Goal: Task Accomplishment & Management: Complete application form

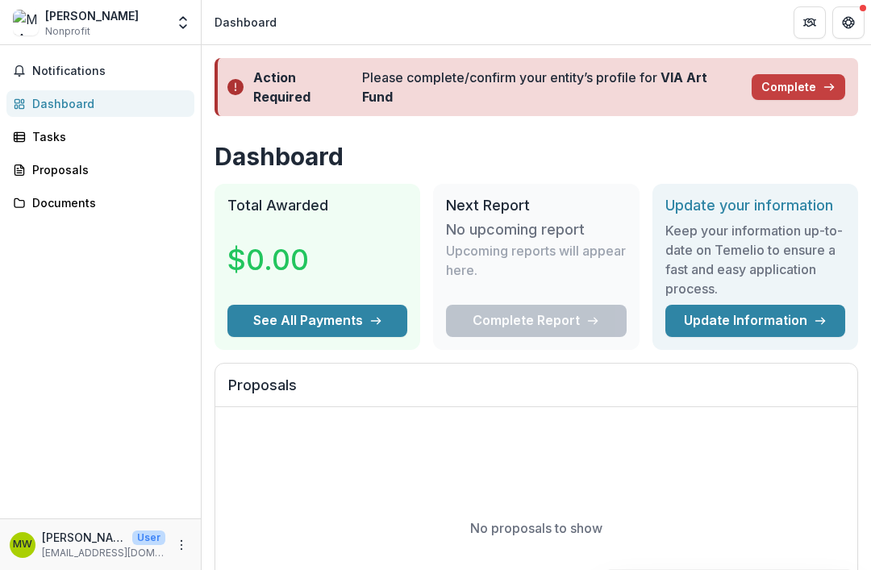
click at [797, 80] on button "Complete" at bounding box center [798, 87] width 94 height 26
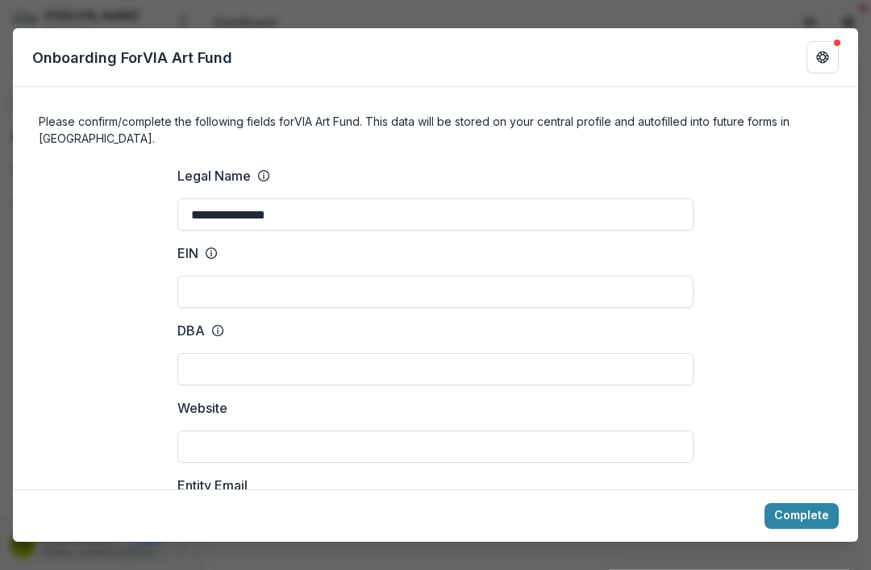
click at [395, 276] on input "EIN" at bounding box center [435, 292] width 516 height 32
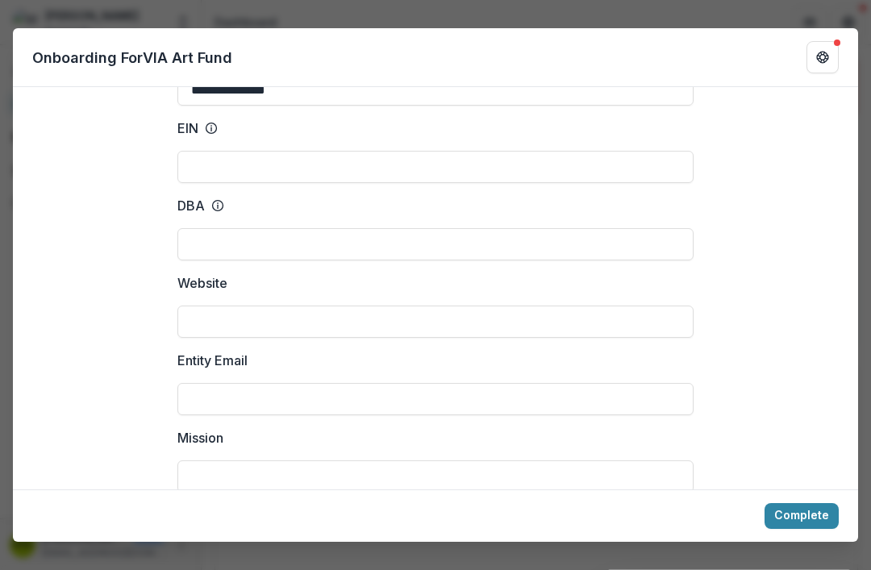
scroll to position [126, 0]
click at [501, 227] on input "DBA" at bounding box center [435, 243] width 516 height 32
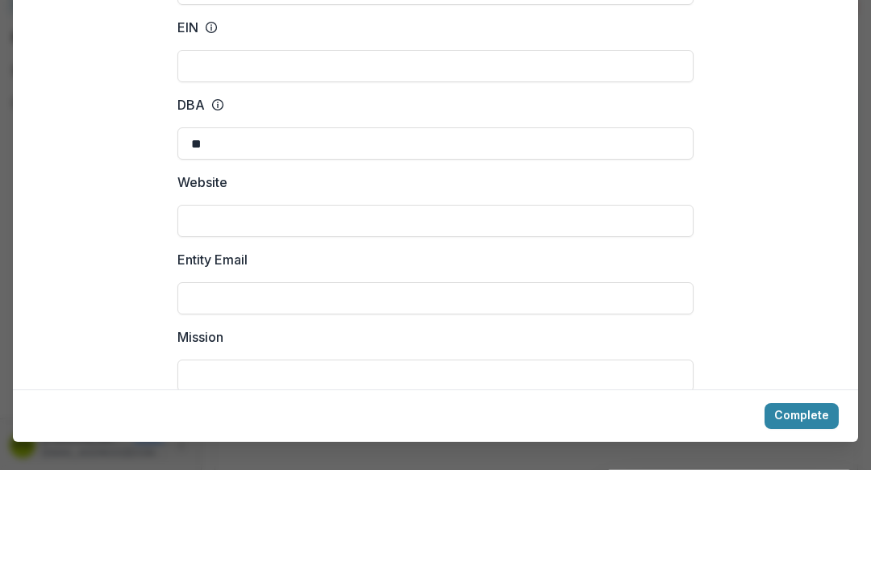
type input "*"
click at [573, 305] on input "Website" at bounding box center [435, 321] width 516 height 32
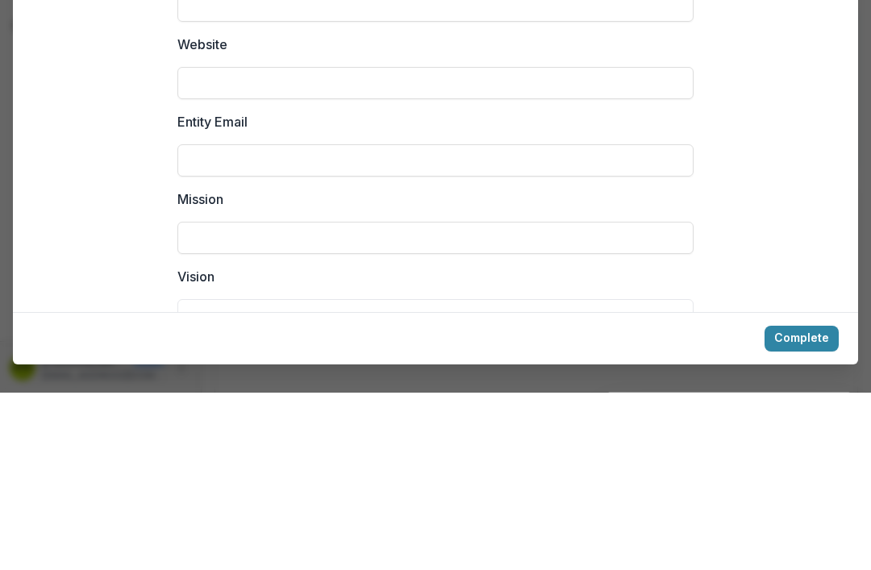
scroll to position [187, 0]
click at [576, 321] on input "Entity Email" at bounding box center [435, 337] width 516 height 32
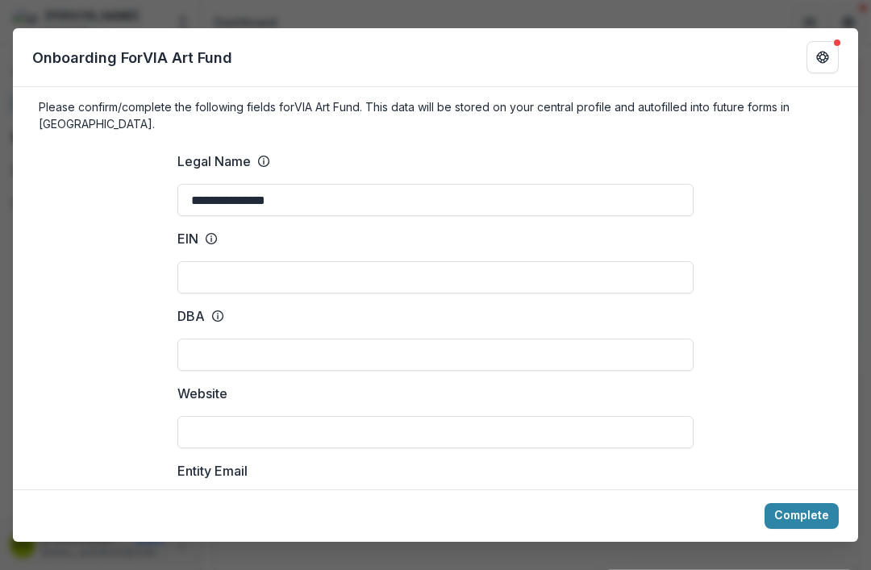
scroll to position [0, 0]
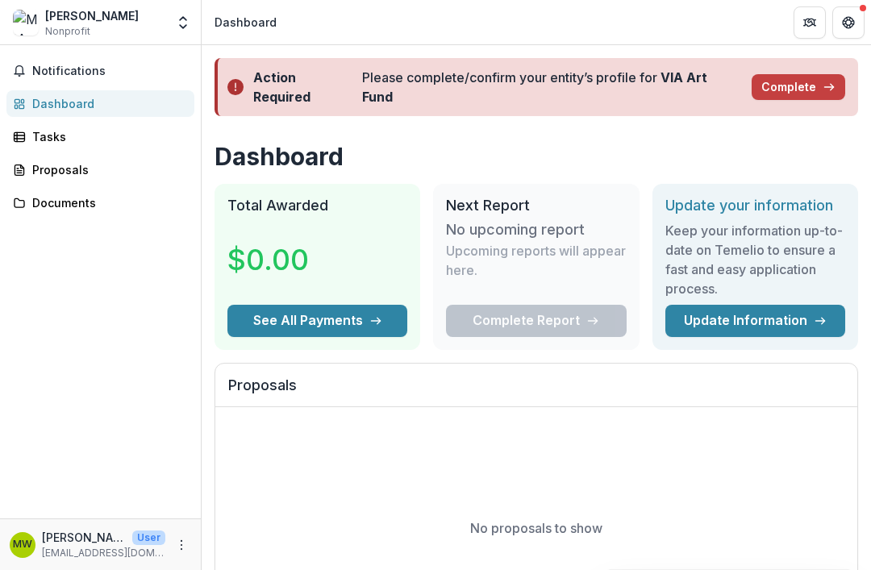
click at [819, 77] on button "Complete" at bounding box center [798, 87] width 94 height 26
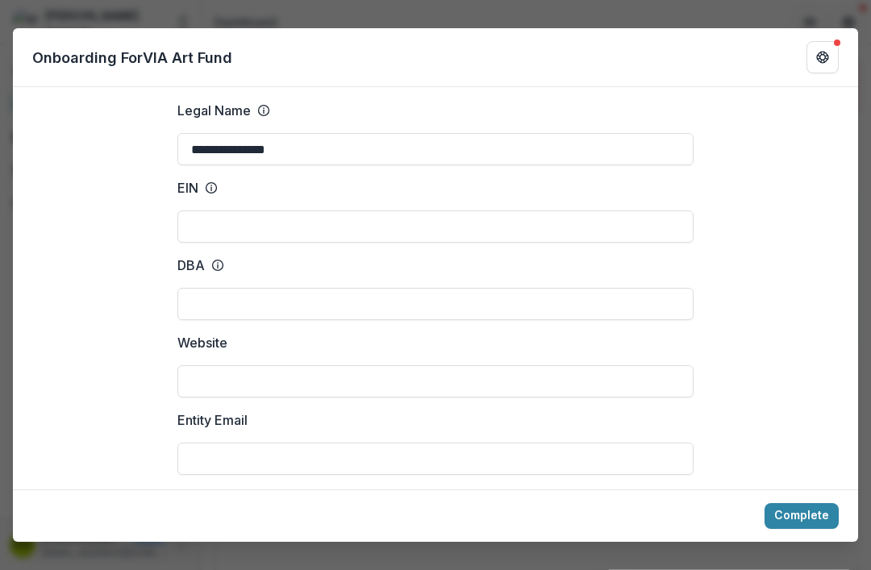
scroll to position [67, 0]
click at [361, 364] on input "Website" at bounding box center [435, 380] width 516 height 32
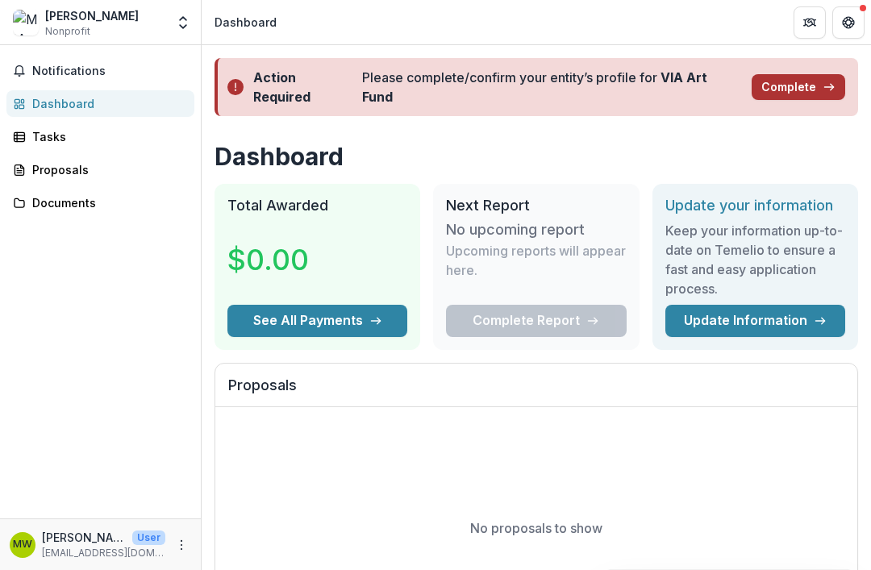
click at [830, 84] on icon "button" at bounding box center [828, 87] width 13 height 13
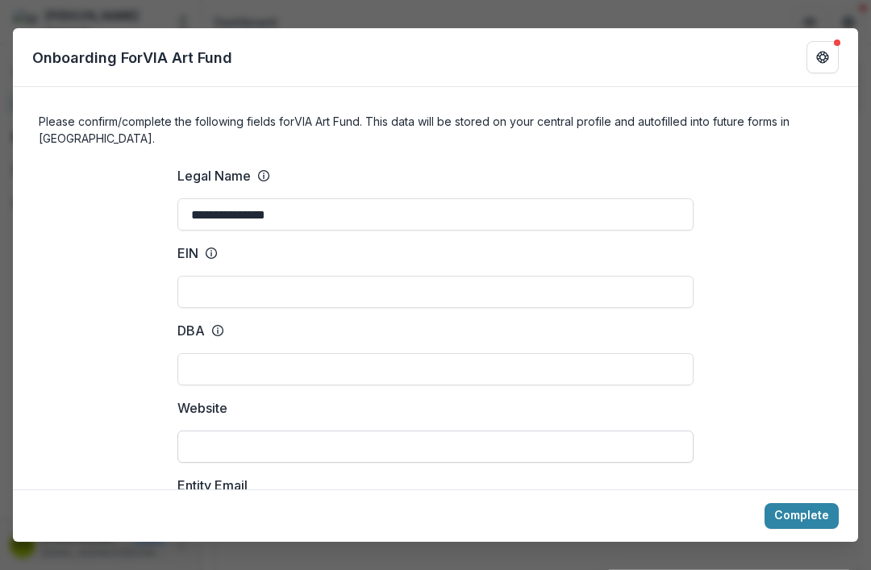
click at [377, 431] on input "Website" at bounding box center [435, 447] width 516 height 32
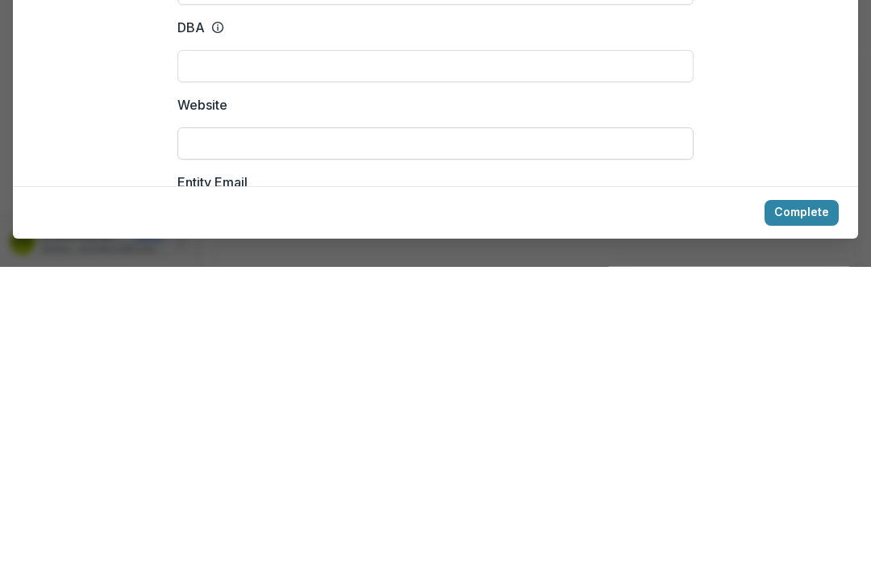
click at [449, 431] on input "Website" at bounding box center [435, 447] width 516 height 32
paste input "**********"
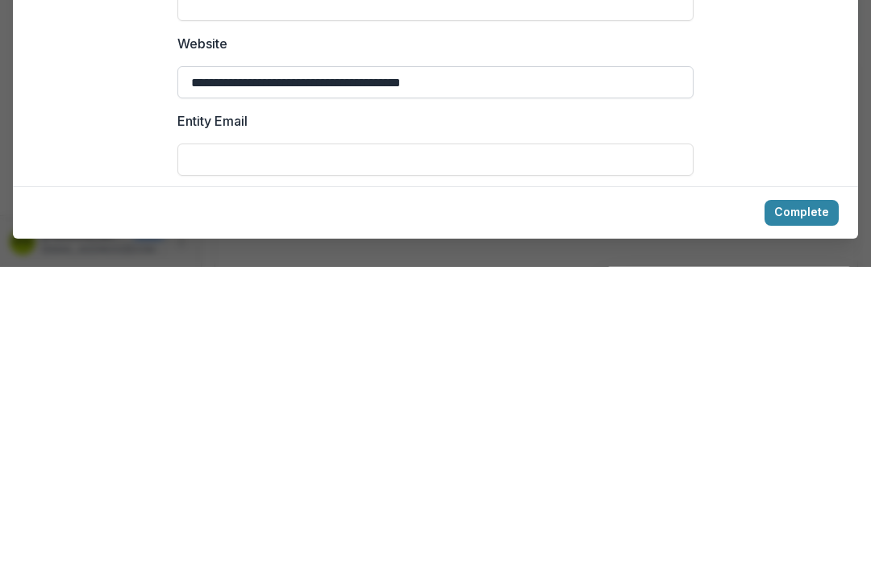
scroll to position [80, 0]
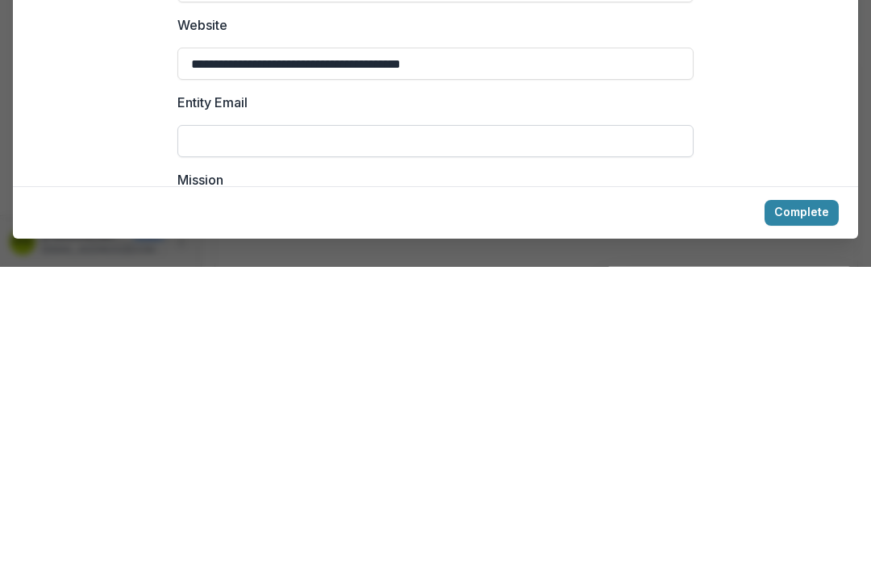
type input "**********"
click at [564, 428] on input "Entity Email" at bounding box center [435, 444] width 516 height 32
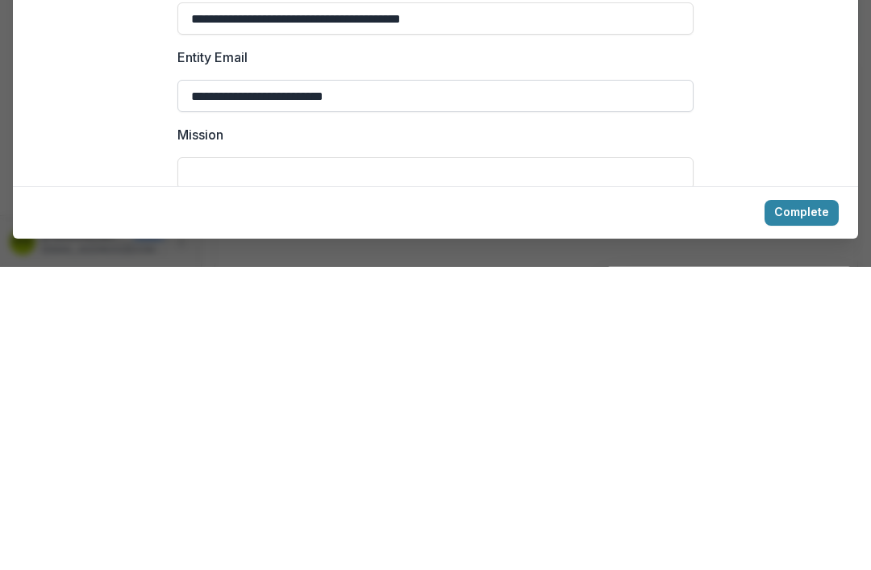
scroll to position [133, 0]
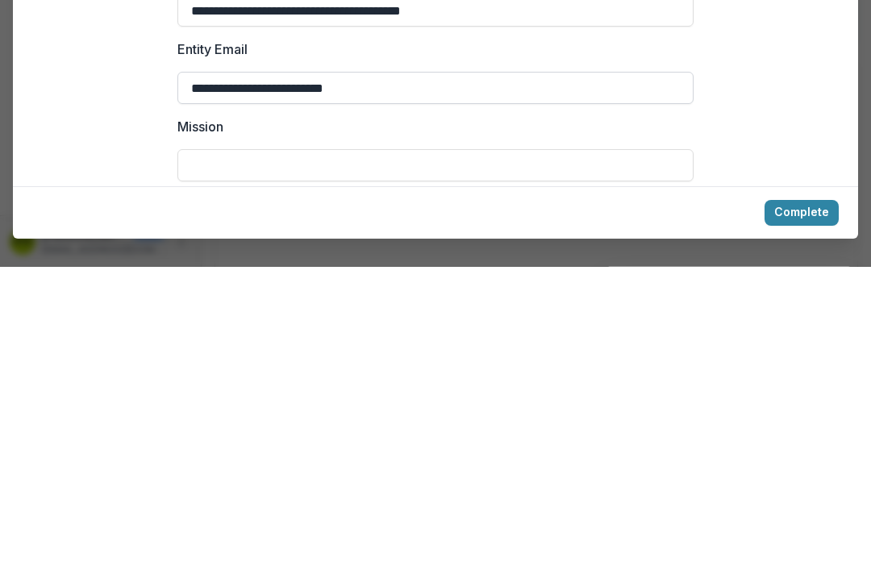
type input "**********"
click at [622, 452] on input "Mission" at bounding box center [435, 468] width 516 height 32
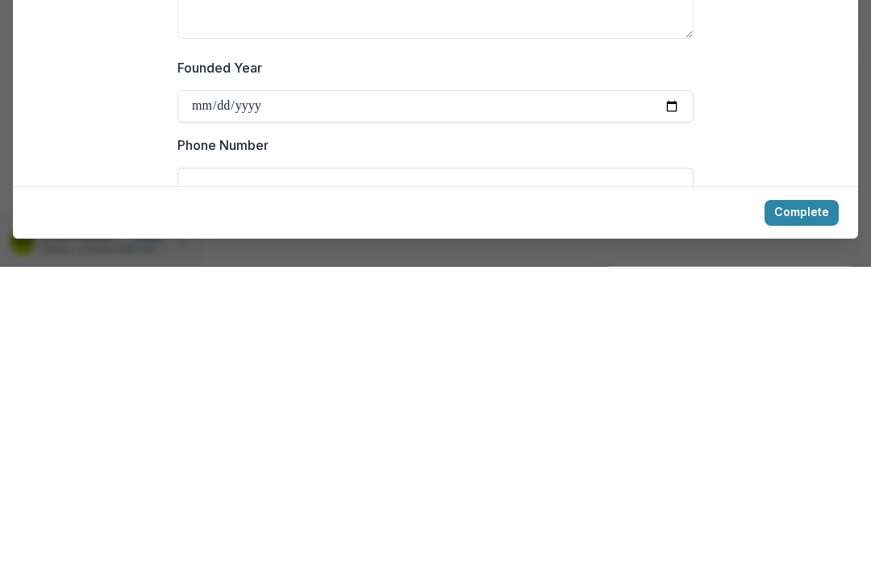
scroll to position [389, 0]
click at [628, 390] on input "Founded Year" at bounding box center [435, 406] width 516 height 32
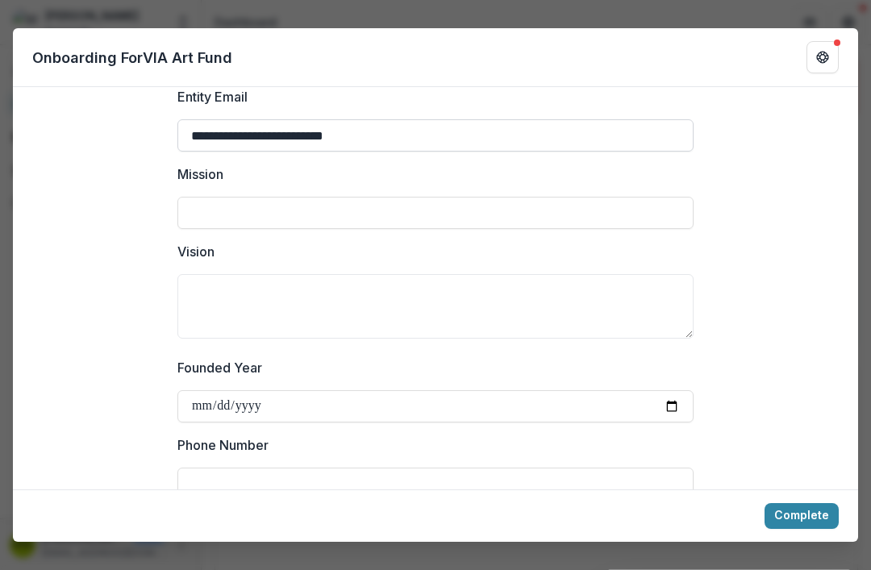
type input "**********"
click at [544, 197] on input "Mission" at bounding box center [435, 213] width 516 height 32
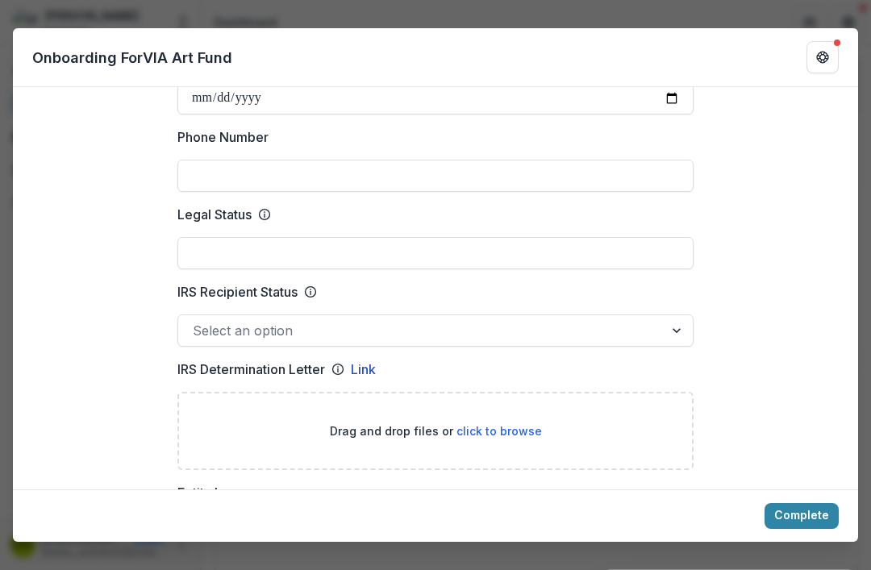
scroll to position [696, 0]
click at [600, 160] on input "Phone Number" at bounding box center [435, 176] width 516 height 32
type input "**********"
click at [559, 238] on input "Legal Status" at bounding box center [435, 254] width 516 height 32
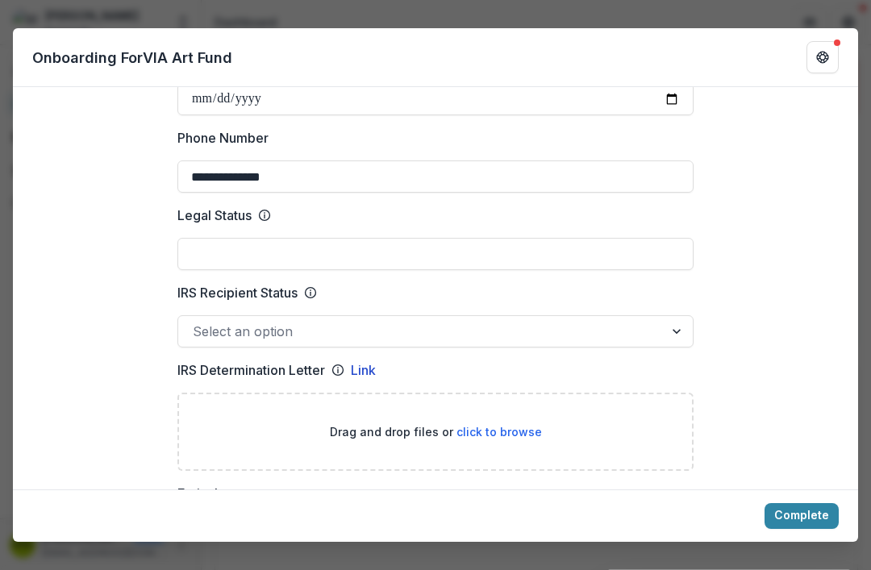
click at [252, 206] on p "Legal Status" at bounding box center [214, 215] width 74 height 19
click at [252, 238] on input "Legal Status" at bounding box center [435, 254] width 516 height 32
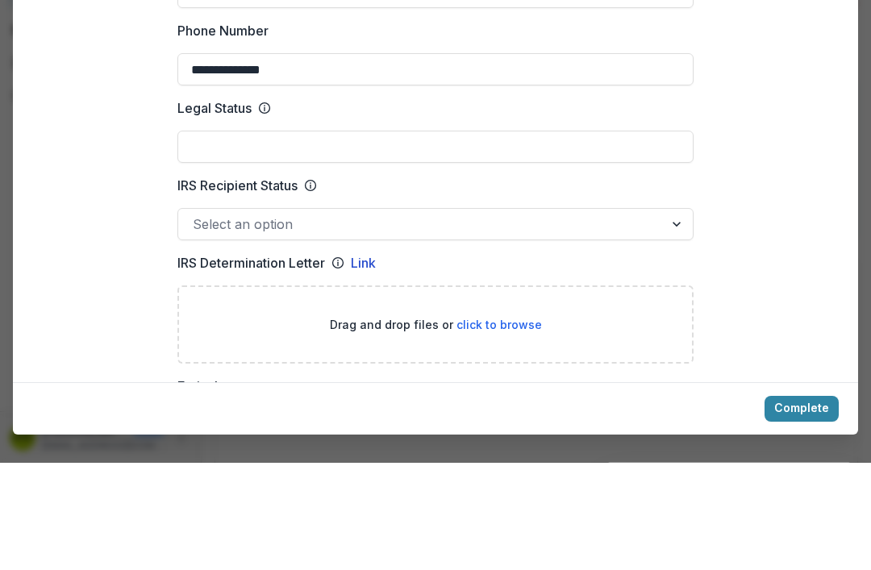
click at [265, 209] on icon at bounding box center [264, 215] width 13 height 13
click at [265, 238] on input "Legal Status" at bounding box center [435, 254] width 516 height 32
click at [260, 209] on icon at bounding box center [264, 215] width 13 height 13
click at [260, 238] on input "Legal Status" at bounding box center [435, 254] width 516 height 32
click at [264, 215] on line at bounding box center [264, 216] width 0 height 3
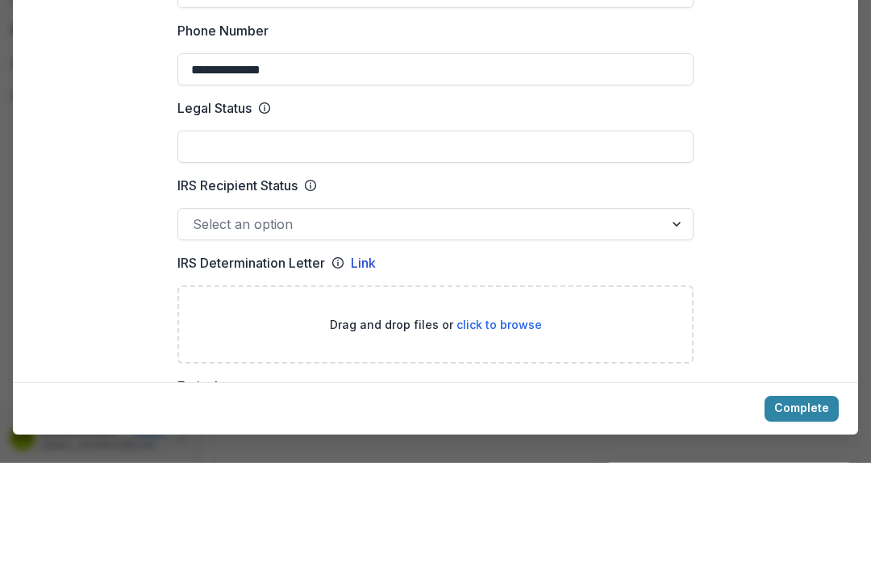
click at [266, 238] on input "Legal Status" at bounding box center [435, 254] width 516 height 32
click at [263, 209] on icon at bounding box center [264, 215] width 13 height 13
click at [263, 238] on input "Legal Status" at bounding box center [435, 254] width 516 height 32
click at [271, 209] on icon at bounding box center [264, 215] width 13 height 13
click at [273, 238] on input "Legal Status" at bounding box center [435, 254] width 516 height 32
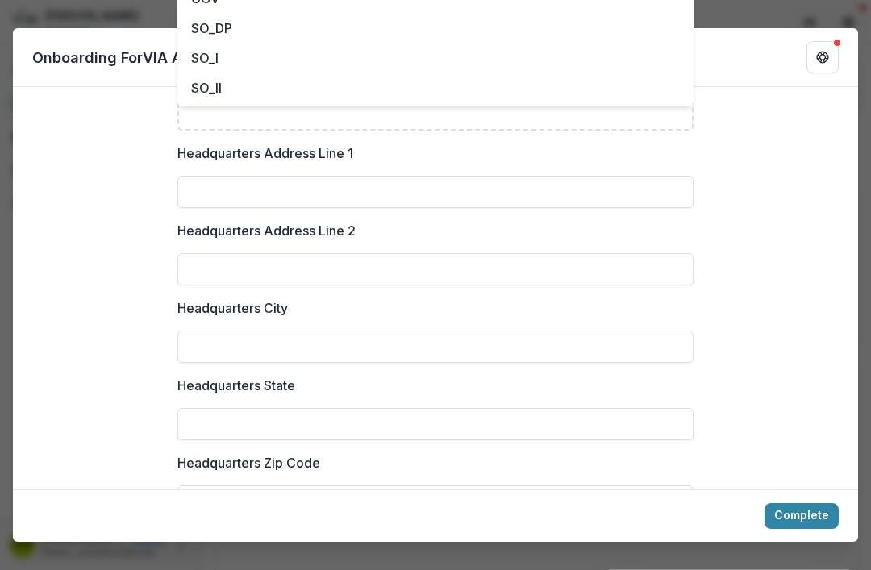
scroll to position [1178, 0]
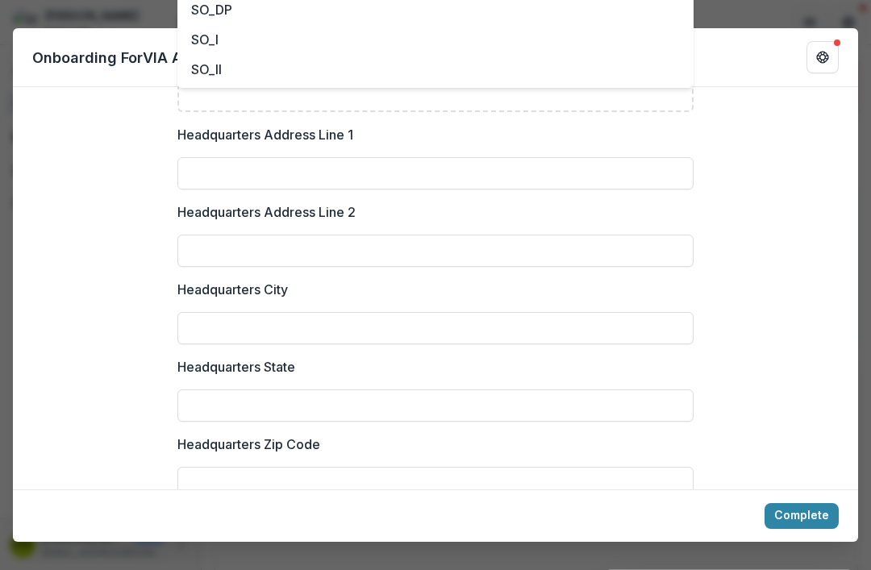
click at [797, 121] on div "**********" at bounding box center [435, 291] width 845 height 2633
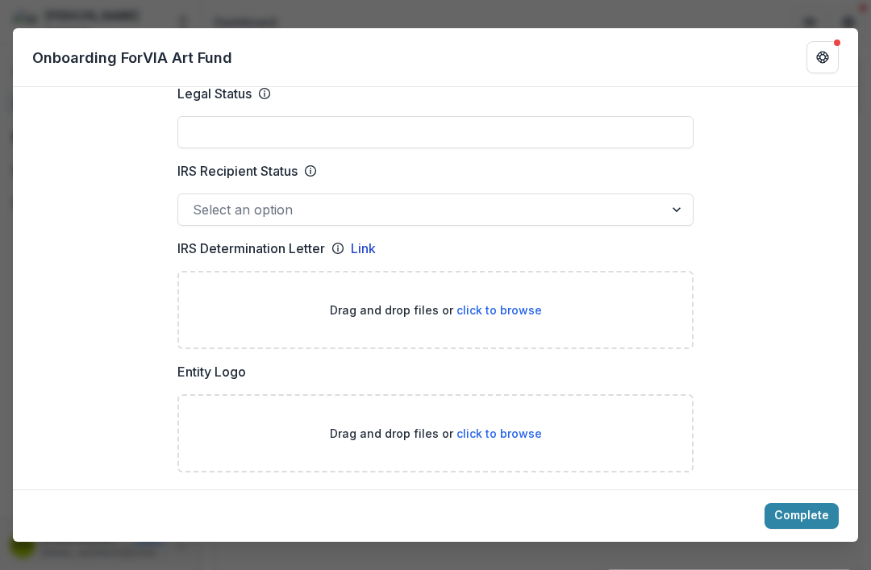
scroll to position [817, 0]
click at [505, 427] on span "click to browse" at bounding box center [498, 434] width 85 height 14
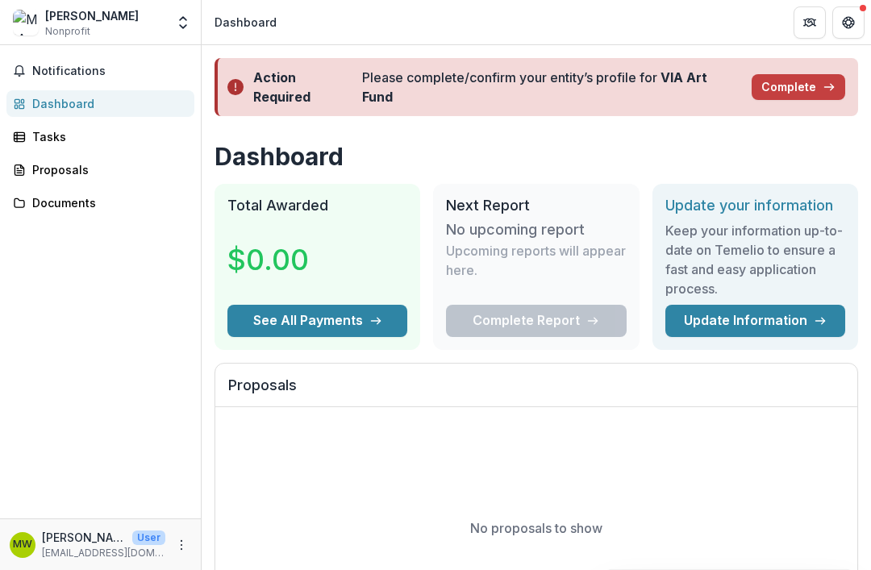
click at [817, 78] on button "Complete" at bounding box center [798, 87] width 94 height 26
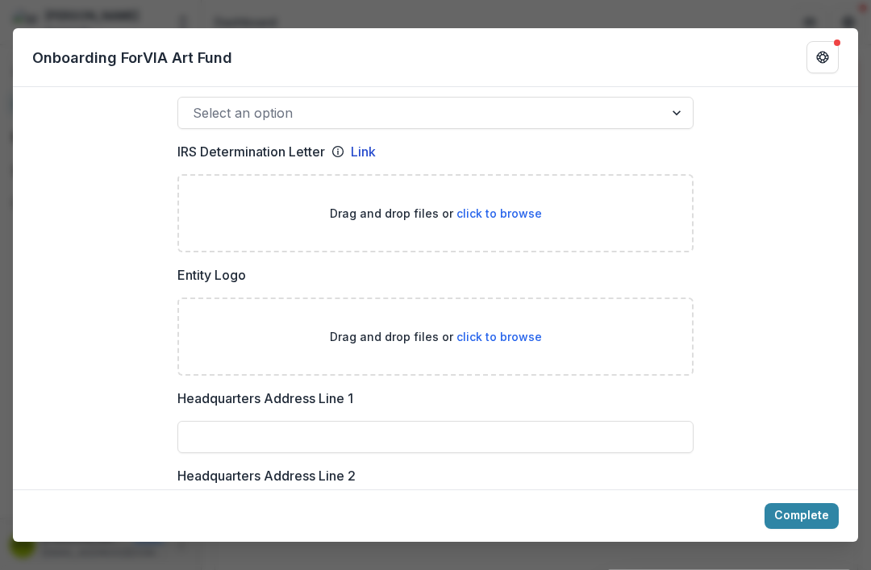
scroll to position [923, 0]
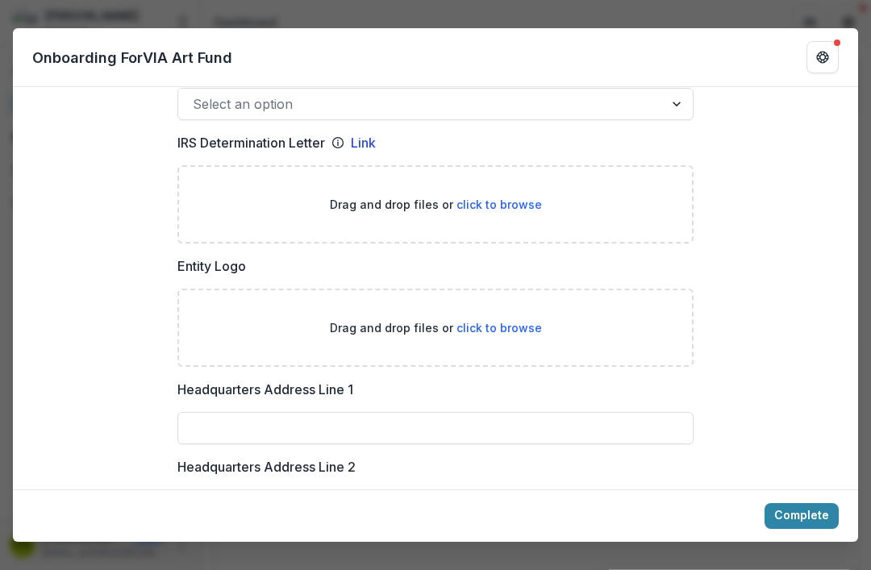
click at [506, 310] on div "Drag and drop files or click to browse" at bounding box center [435, 328] width 516 height 78
click at [518, 321] on span "click to browse" at bounding box center [498, 328] width 85 height 14
type input "**********"
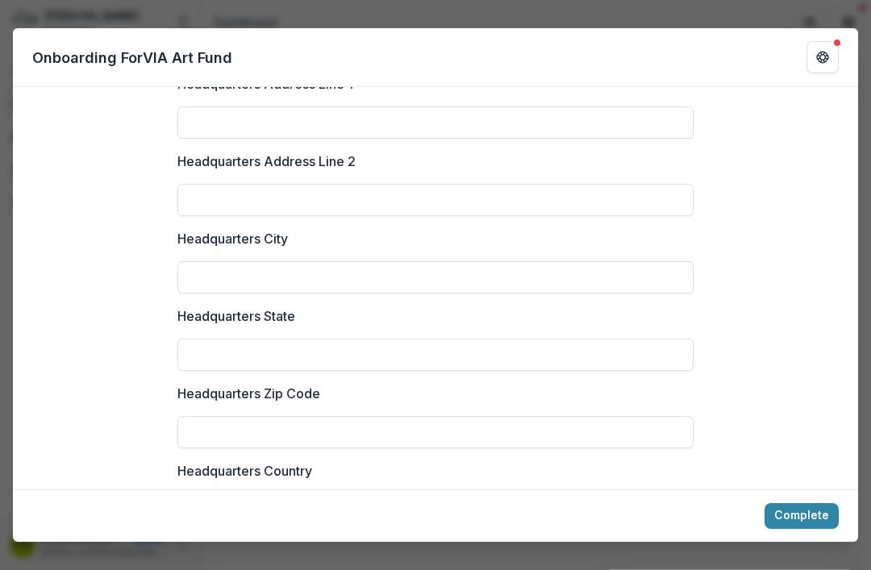
scroll to position [1360, 0]
click at [612, 339] on input "Headquarters State" at bounding box center [435, 355] width 516 height 32
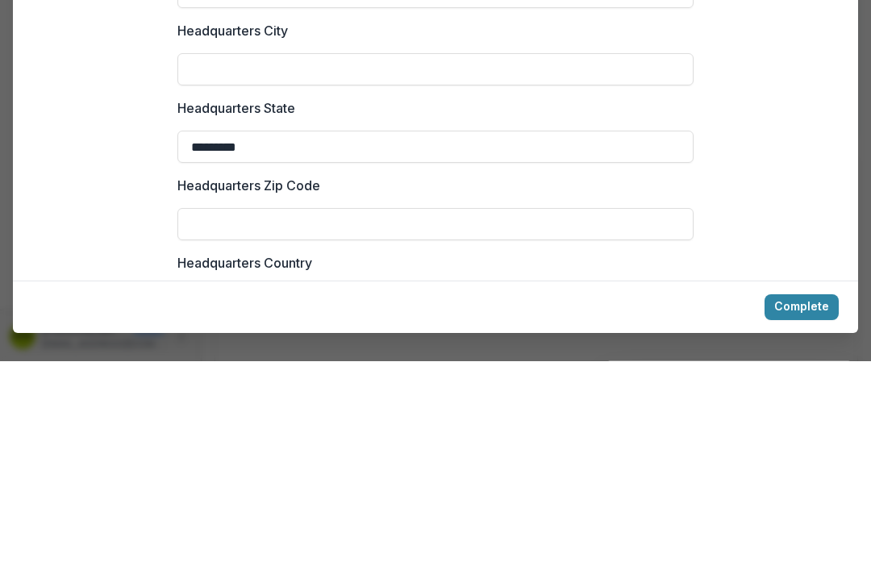
type input "********"
click at [595, 417] on input "Headquarters Zip Code" at bounding box center [435, 433] width 516 height 32
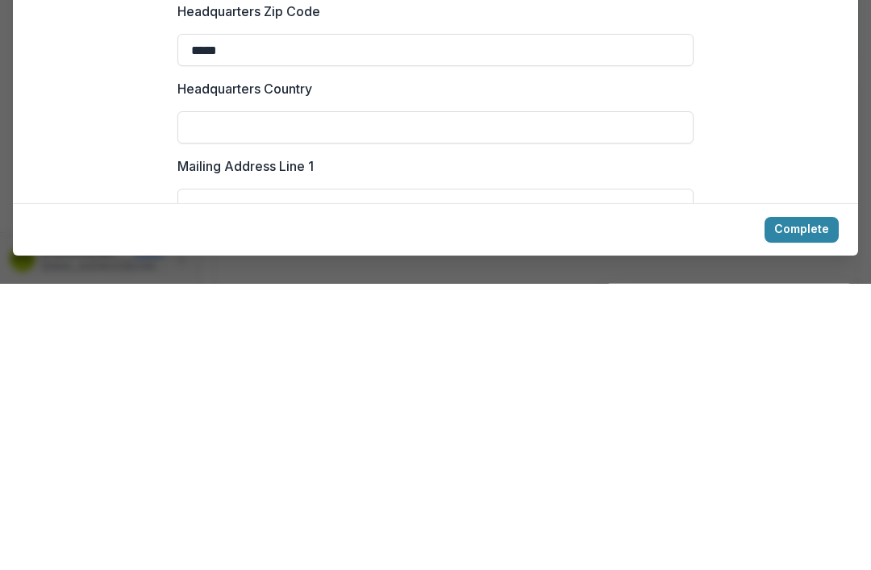
scroll to position [1454, 0]
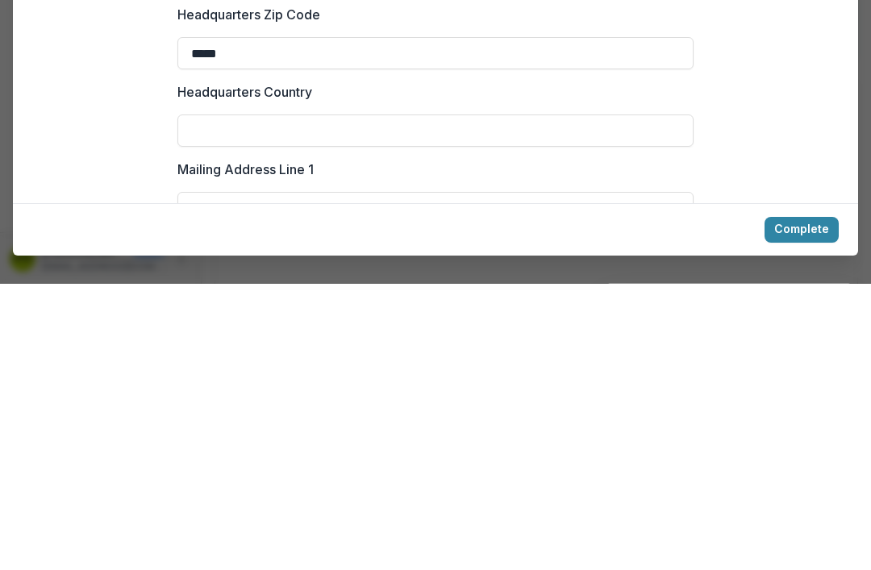
type input "*****"
click at [622, 401] on input "Headquarters Country" at bounding box center [435, 417] width 516 height 32
type input "**********"
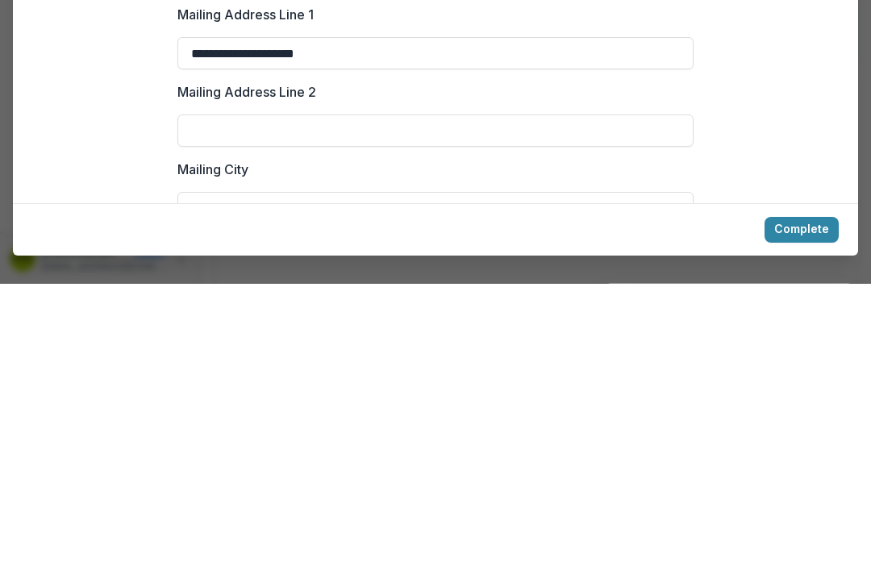
click at [622, 478] on input "Mailing City" at bounding box center [435, 494] width 516 height 32
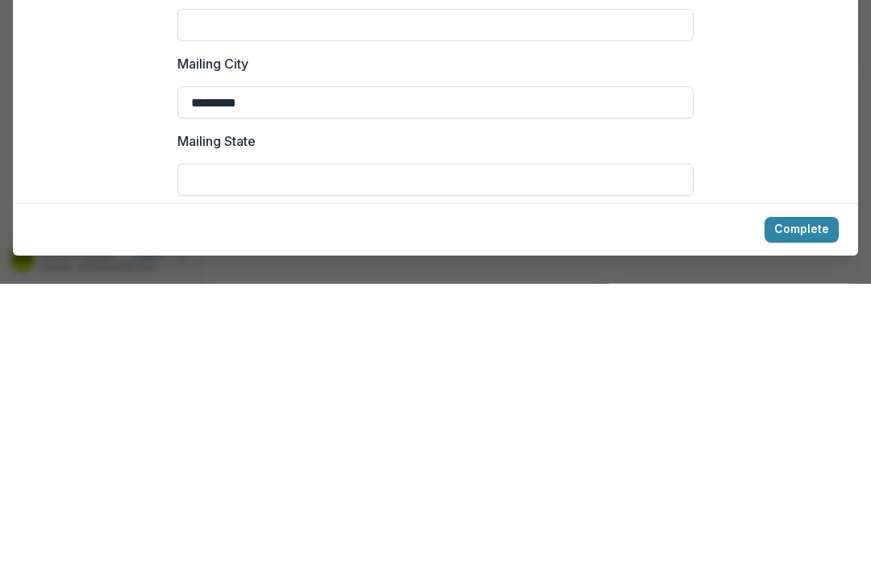
scroll to position [1712, 0]
type input "********"
click at [619, 452] on input "Mailing State" at bounding box center [435, 468] width 516 height 32
type input "**"
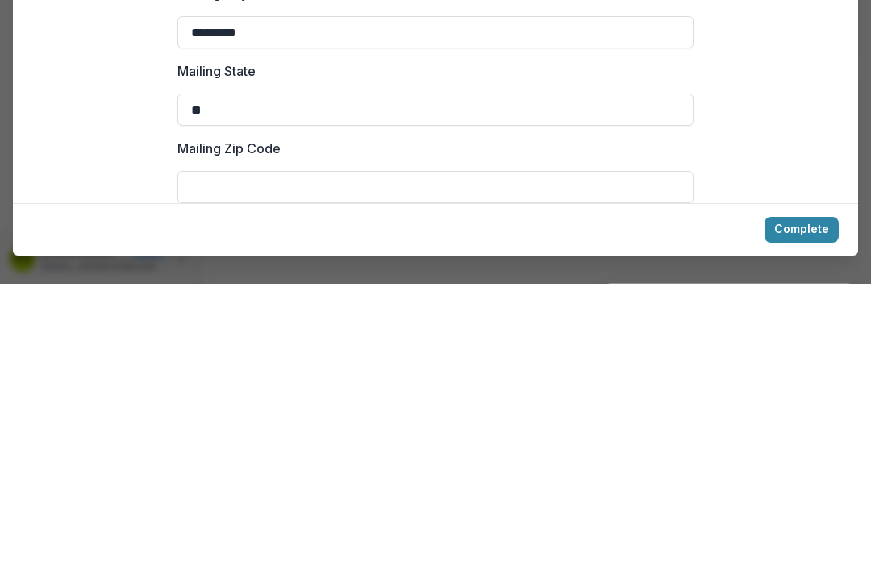
click at [586, 457] on input "Mailing Zip Code" at bounding box center [435, 473] width 516 height 32
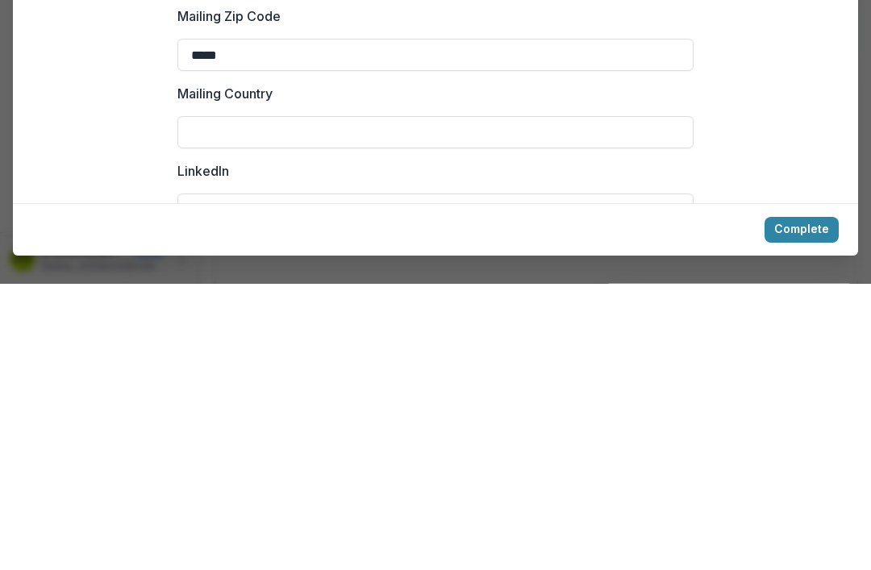
scroll to position [1920, 0]
type input "*****"
click at [633, 399] on input "Mailing Country" at bounding box center [435, 415] width 516 height 32
type input "**********"
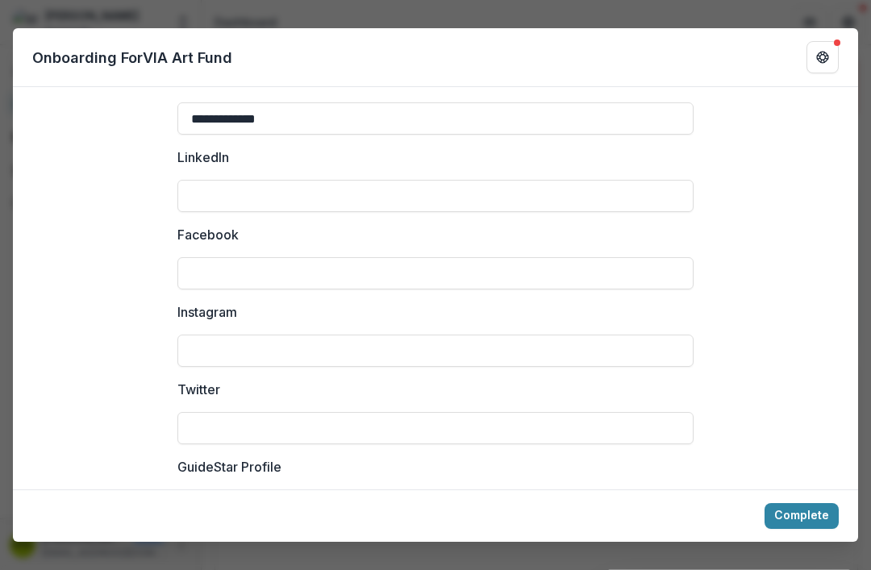
scroll to position [2218, 0]
click at [656, 181] on input "LinkedIn" at bounding box center [435, 194] width 516 height 32
